Goal: Task Accomplishment & Management: Manage account settings

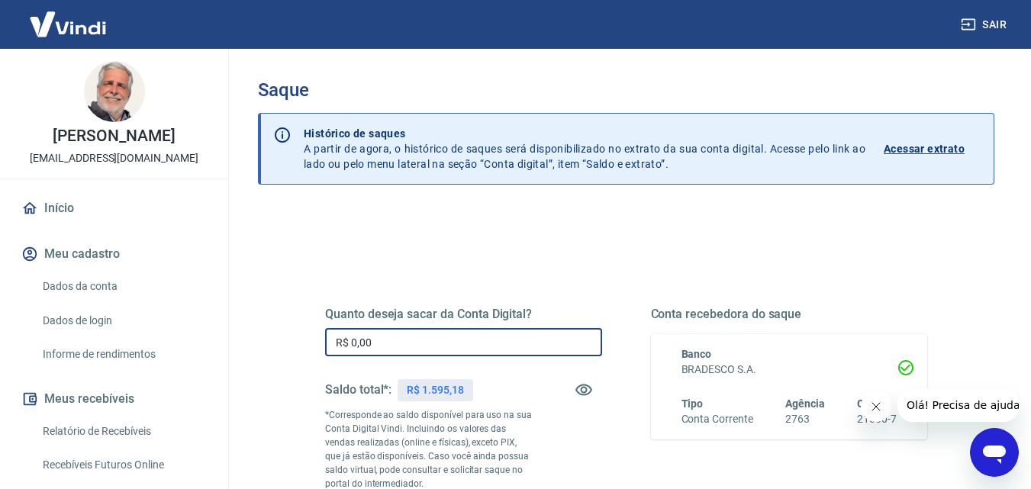
drag, startPoint x: 350, startPoint y: 341, endPoint x: 410, endPoint y: 331, distance: 60.5
click at [410, 331] on input "R$ 0,00" at bounding box center [463, 342] width 277 height 28
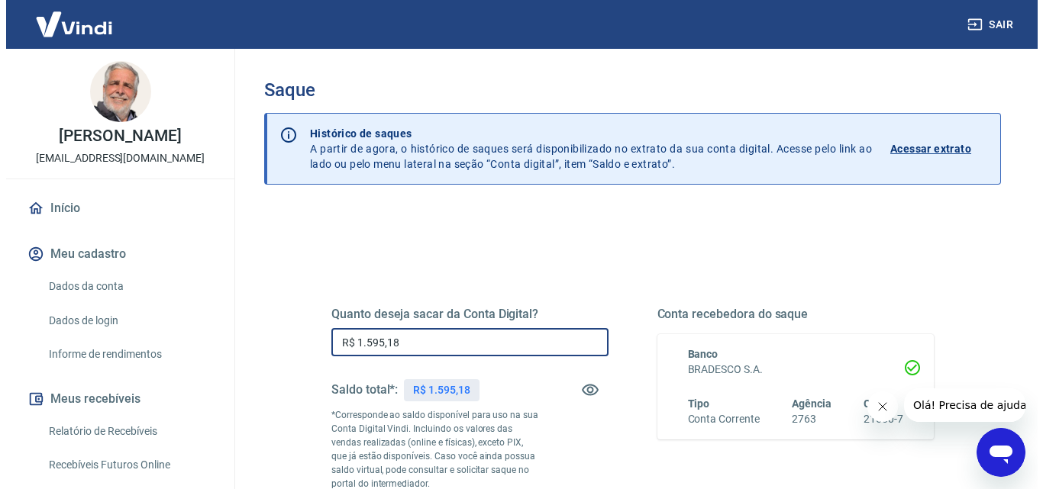
scroll to position [229, 0]
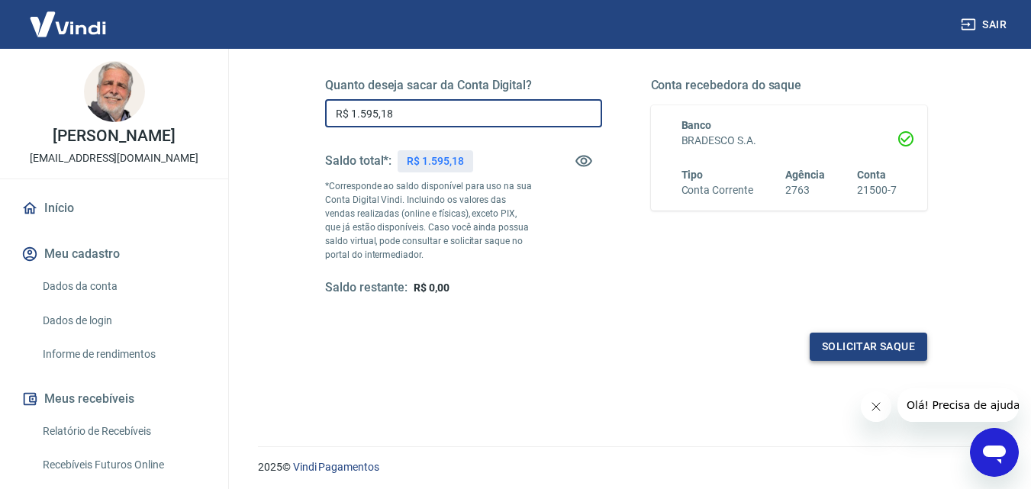
type input "R$ 1.595,18"
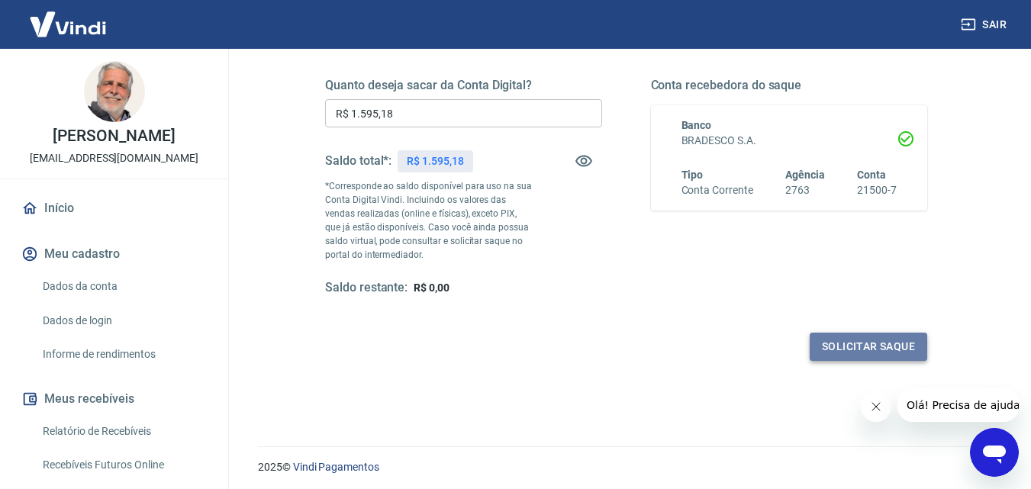
click at [849, 342] on button "Solicitar saque" at bounding box center [869, 347] width 118 height 28
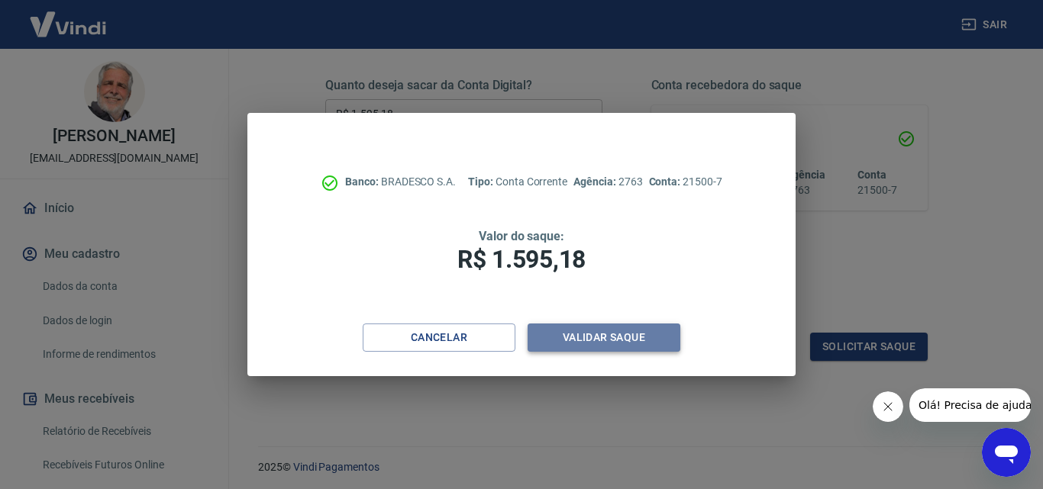
click at [603, 338] on button "Validar saque" at bounding box center [604, 338] width 153 height 28
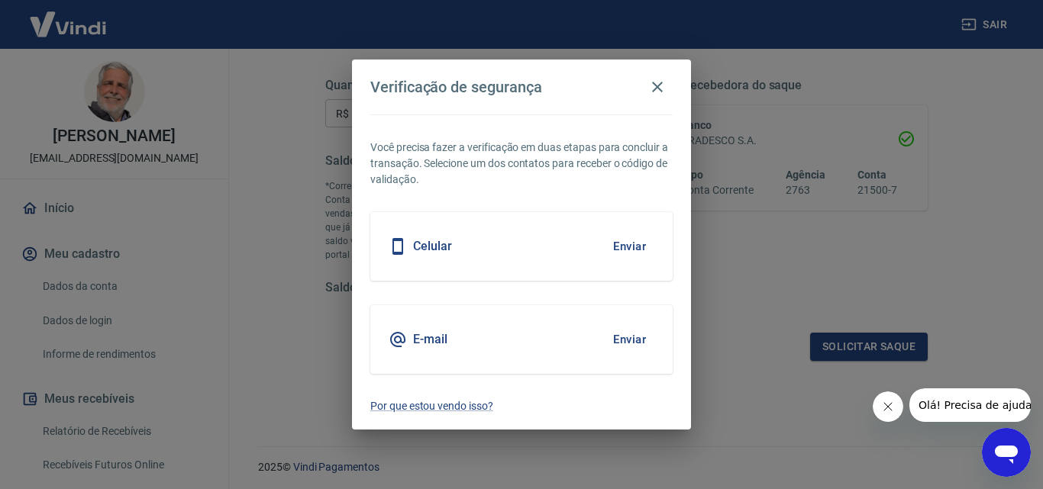
click at [626, 244] on button "Enviar" at bounding box center [630, 247] width 50 height 32
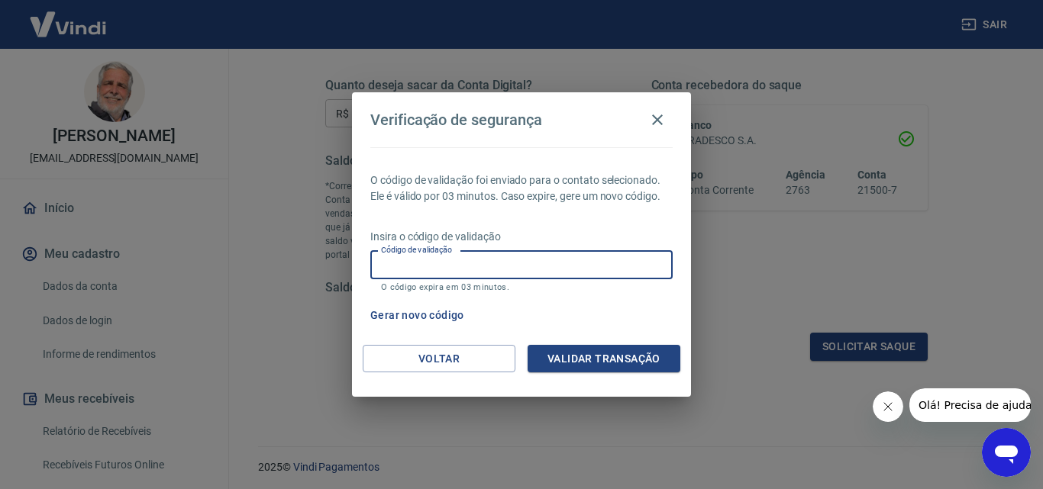
click at [409, 260] on input "Código de validação" at bounding box center [521, 265] width 302 height 28
click at [389, 263] on input "+642221" at bounding box center [521, 265] width 302 height 28
type input "642221"
click at [599, 350] on button "Validar transação" at bounding box center [604, 359] width 153 height 28
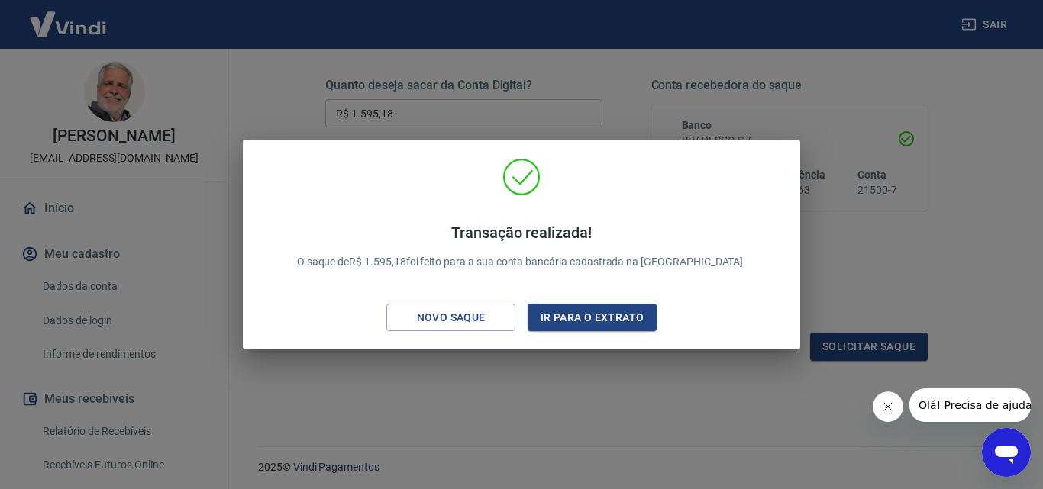
click at [634, 402] on div "Transação realizada! O saque de R$ 1.595,18 foi feito para a sua conta bancária…" at bounding box center [521, 244] width 1043 height 489
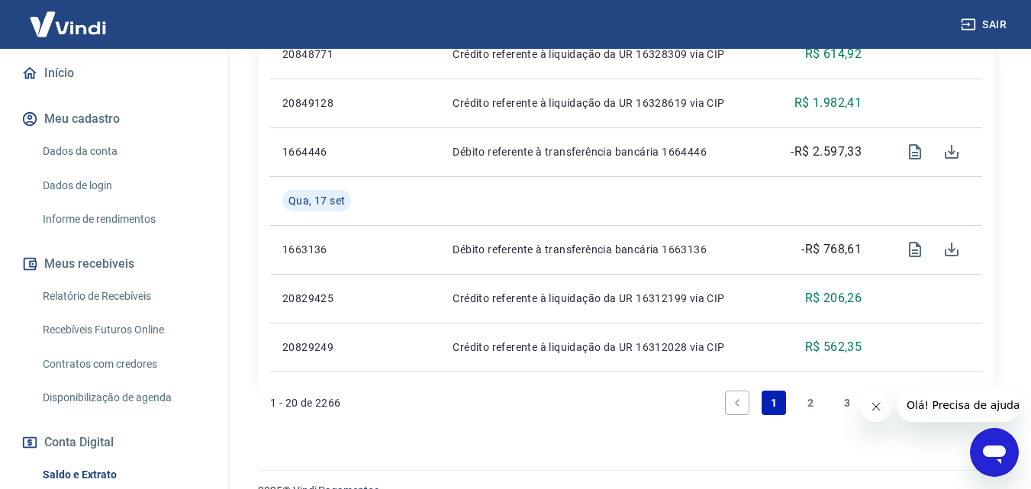
scroll to position [153, 0]
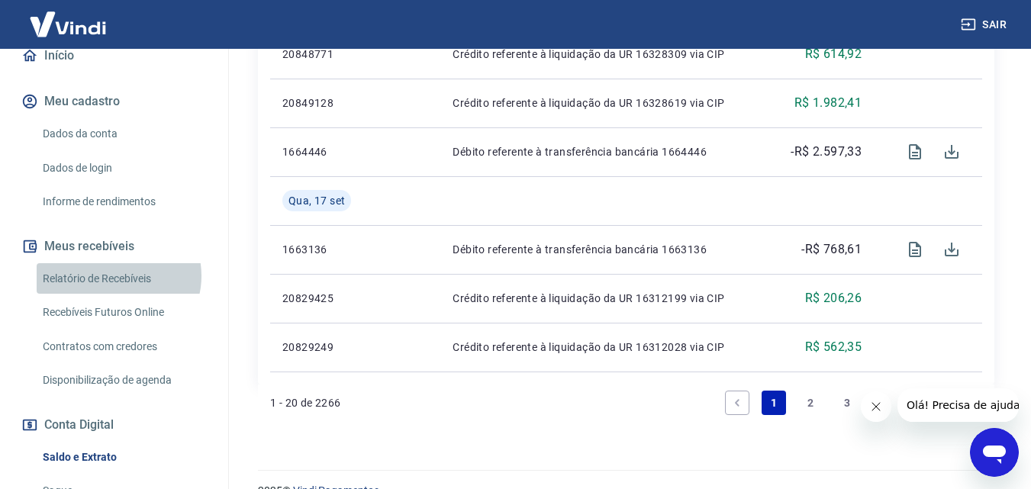
click at [114, 291] on link "Relatório de Recebíveis" at bounding box center [123, 278] width 173 height 31
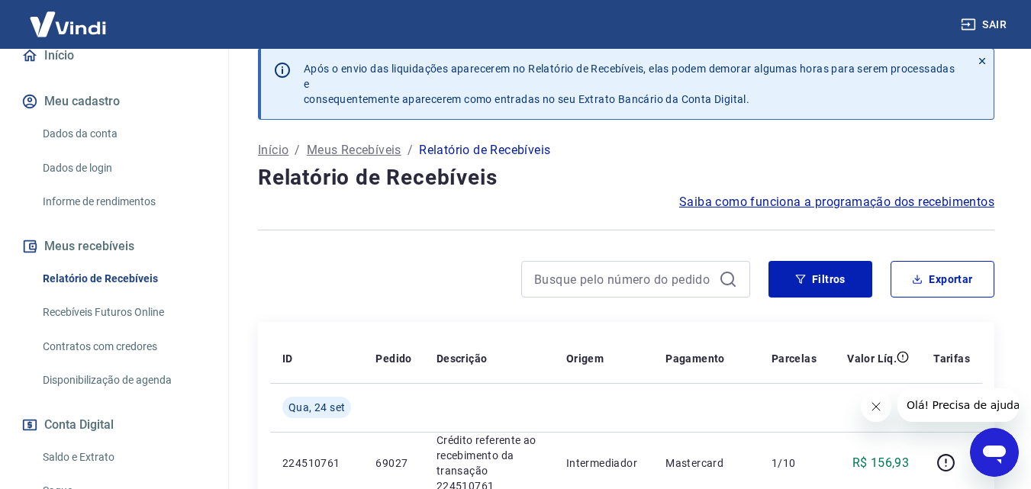
scroll to position [1470, 0]
